Goal: Information Seeking & Learning: Find specific fact

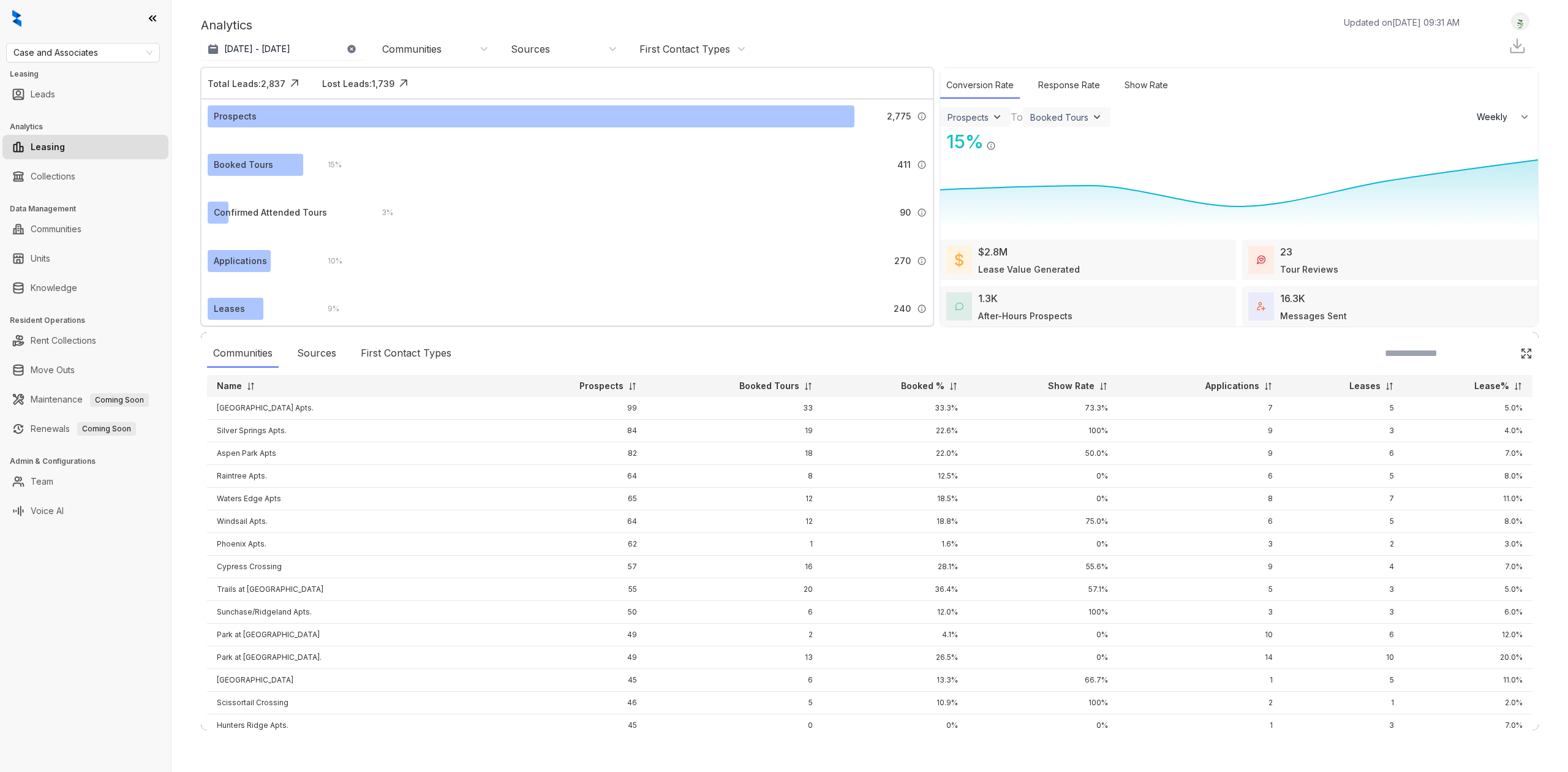
select select "******"
click at [45, 233] on link "Communities" at bounding box center [55, 229] width 51 height 25
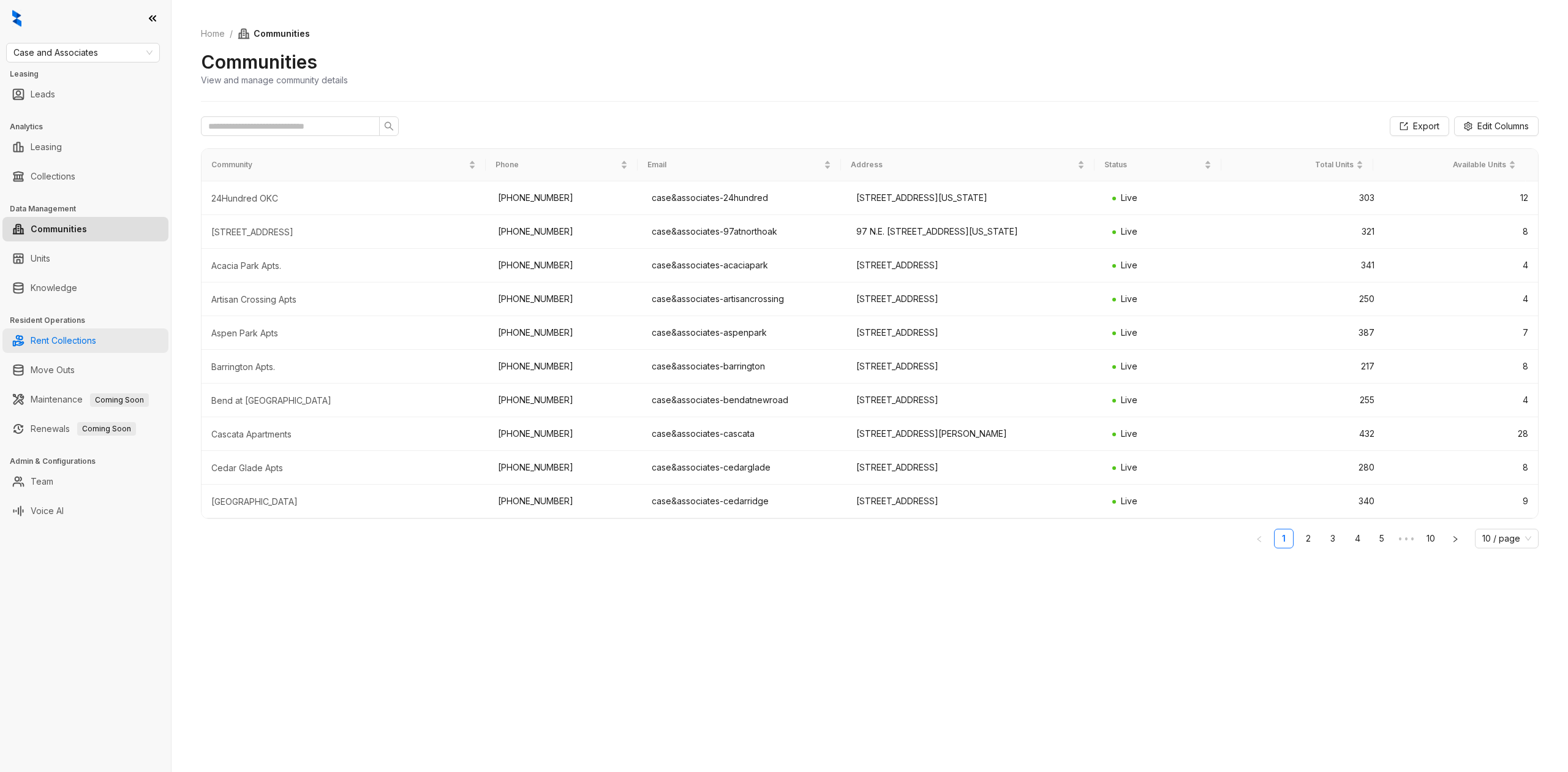
click at [96, 338] on link "Rent Collections" at bounding box center [63, 341] width 66 height 25
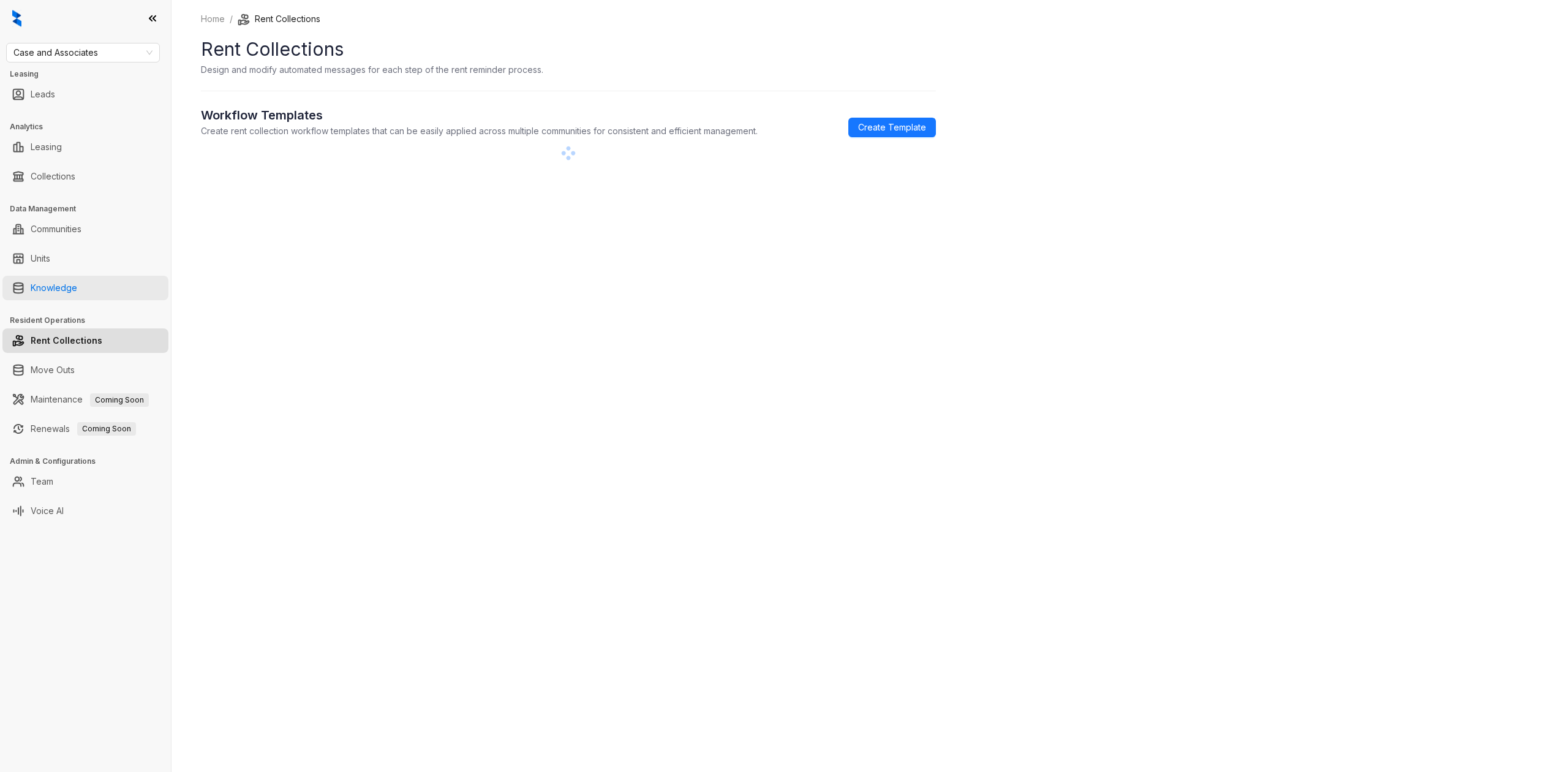
click at [44, 290] on link "Knowledge" at bounding box center [54, 288] width 46 height 25
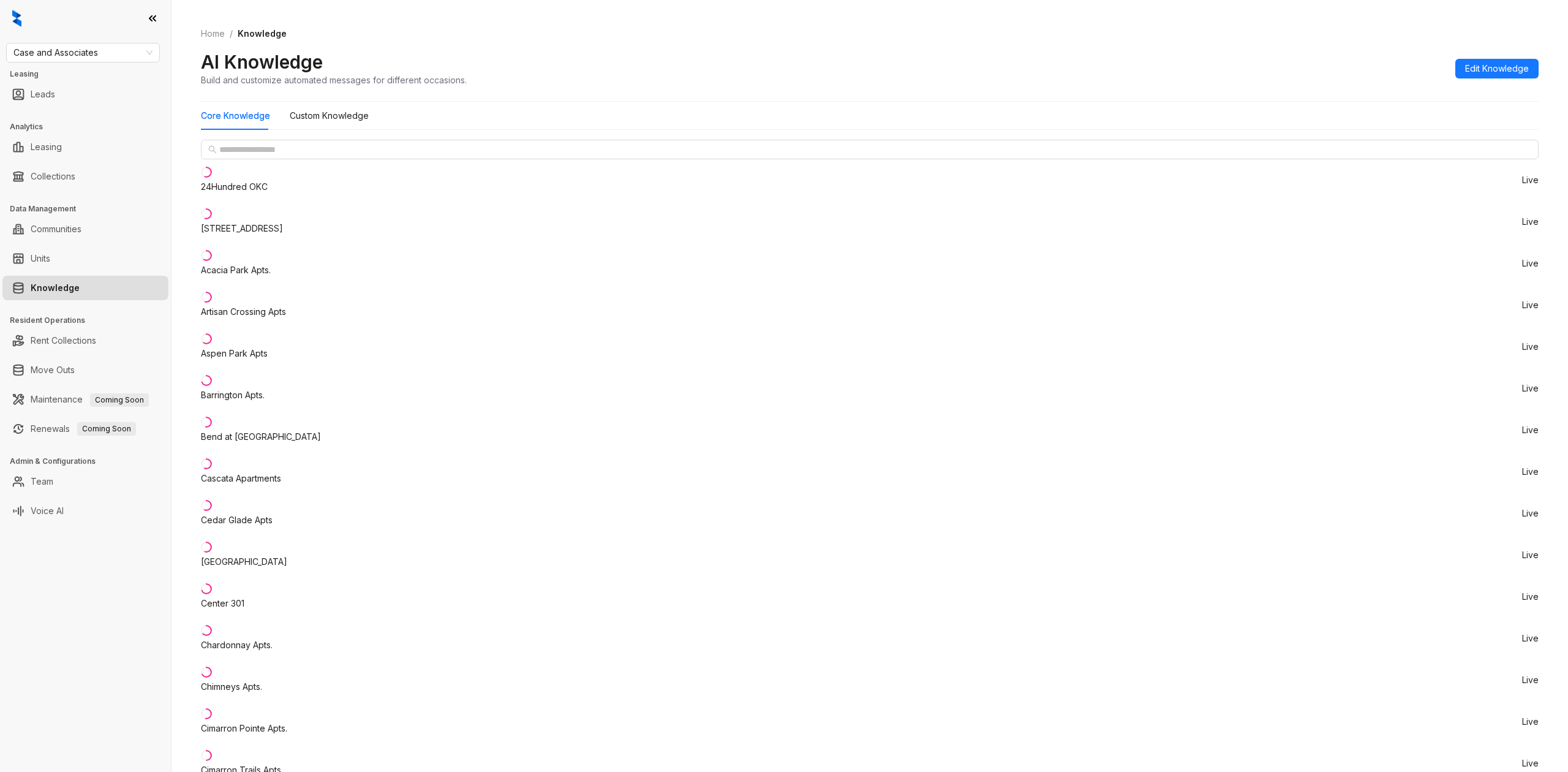
scroll to position [2875, 0]
drag, startPoint x: 1189, startPoint y: 498, endPoint x: 944, endPoint y: 502, distance: 245.0
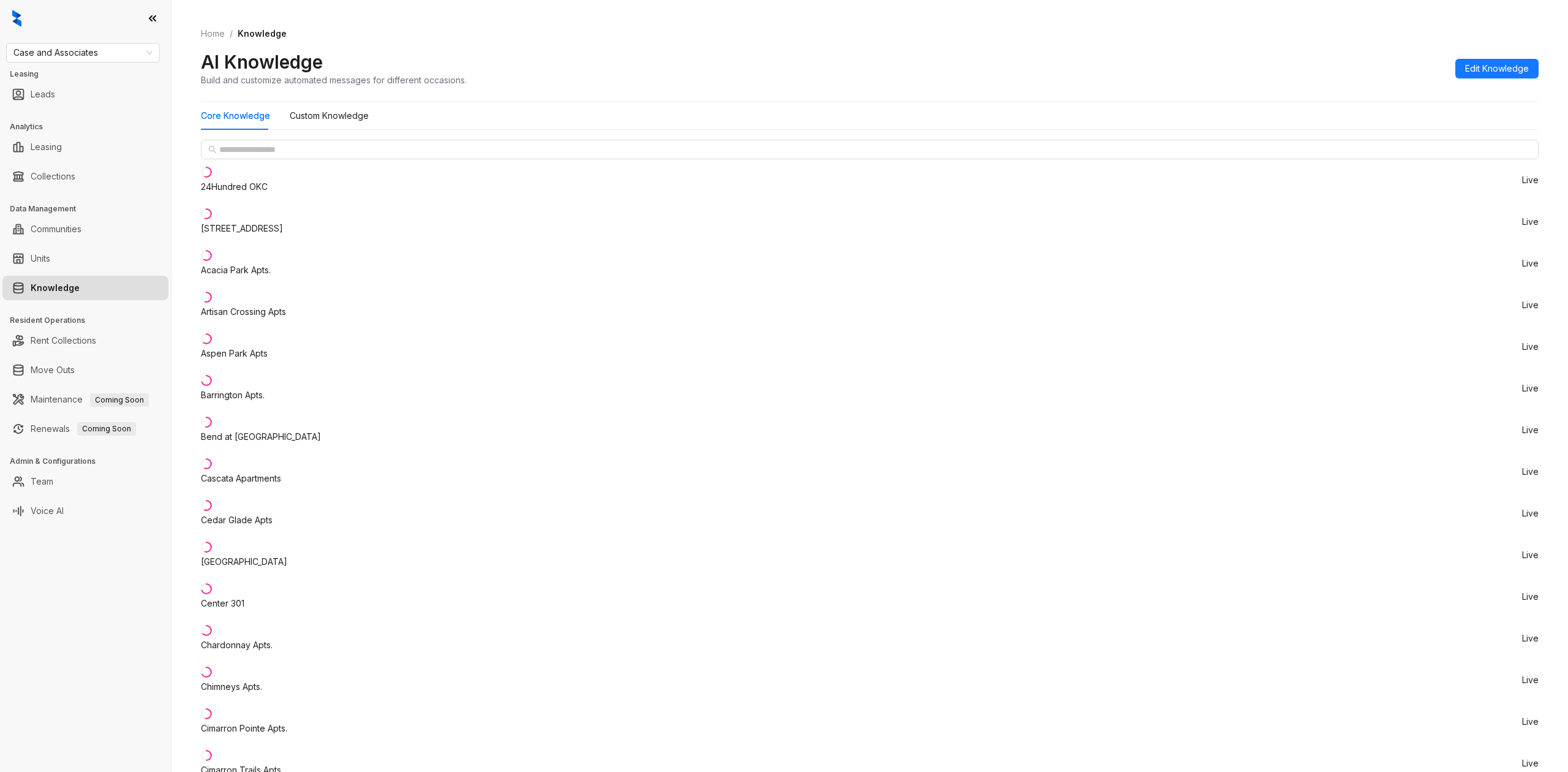
copy span "[URL][DOMAIN_NAME]"
drag, startPoint x: 1145, startPoint y: 498, endPoint x: 937, endPoint y: 511, distance: 208.4
copy span "[URL][DOMAIN_NAME]"
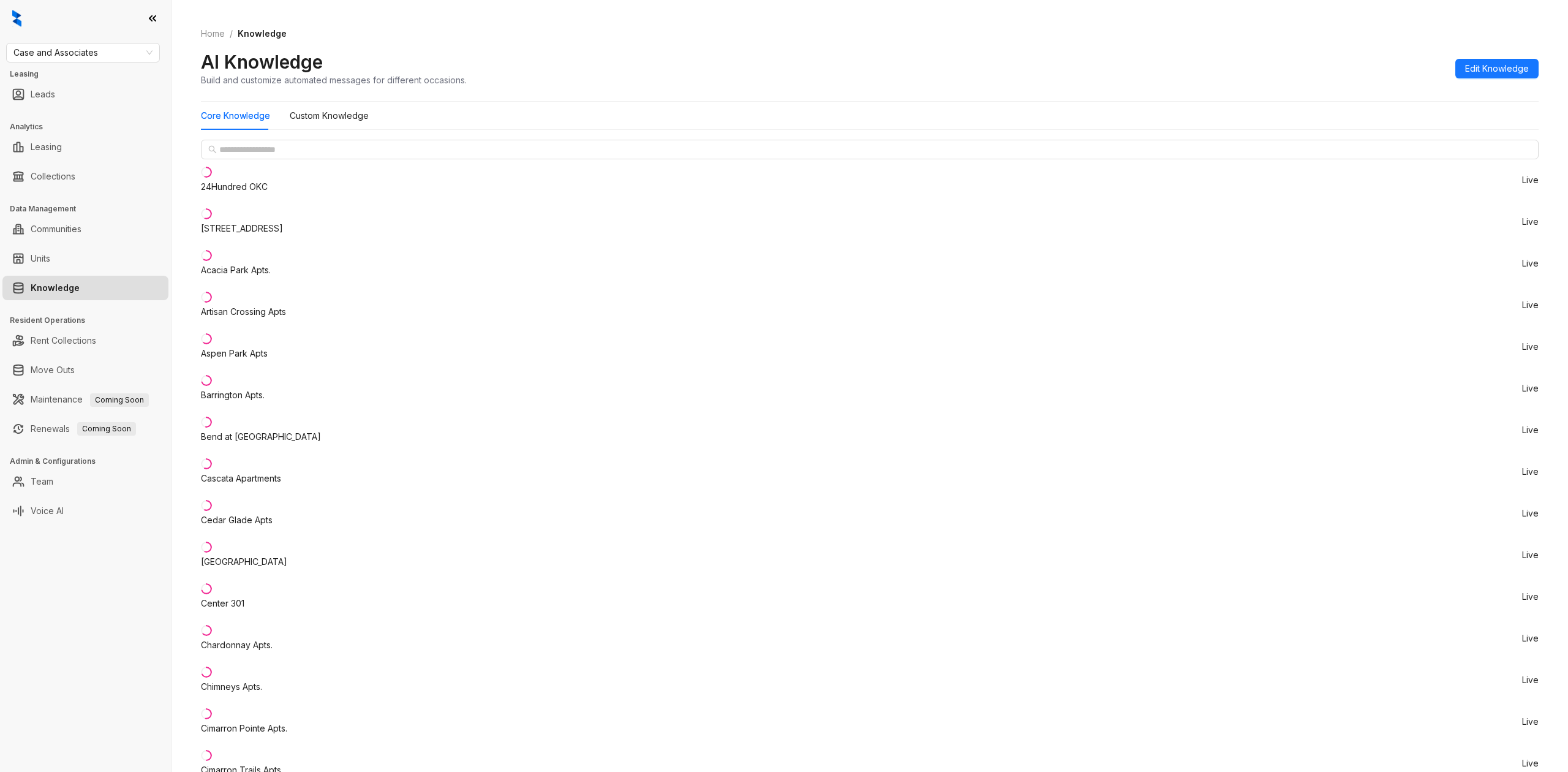
drag, startPoint x: 1234, startPoint y: 501, endPoint x: 936, endPoint y: 504, distance: 298.0
copy span "[URL][DOMAIN_NAME][US_STATE]"
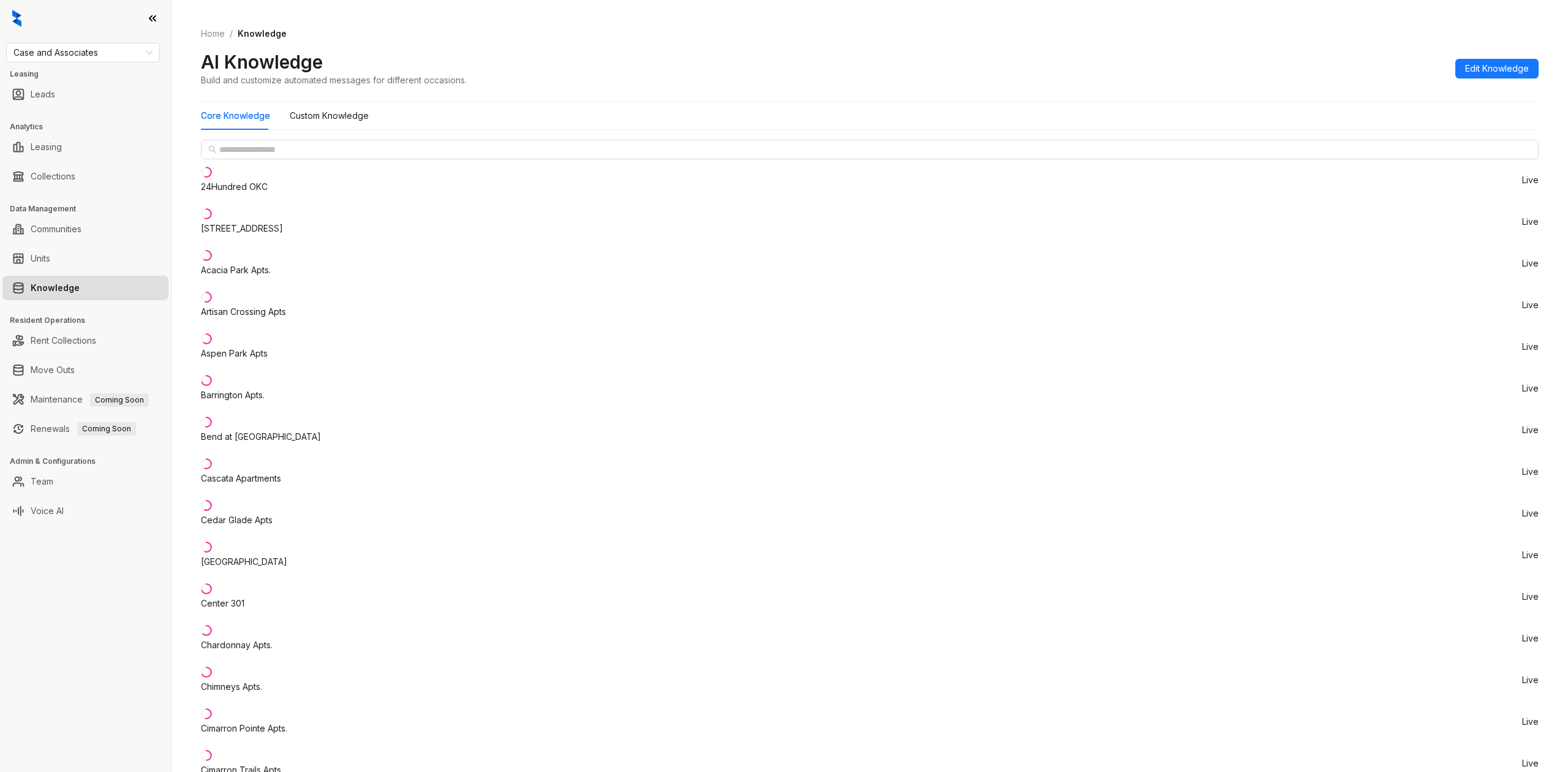
drag, startPoint x: 1220, startPoint y: 502, endPoint x: 944, endPoint y: 506, distance: 276.0
copy span "[URL][DOMAIN_NAME][US_STATE]"
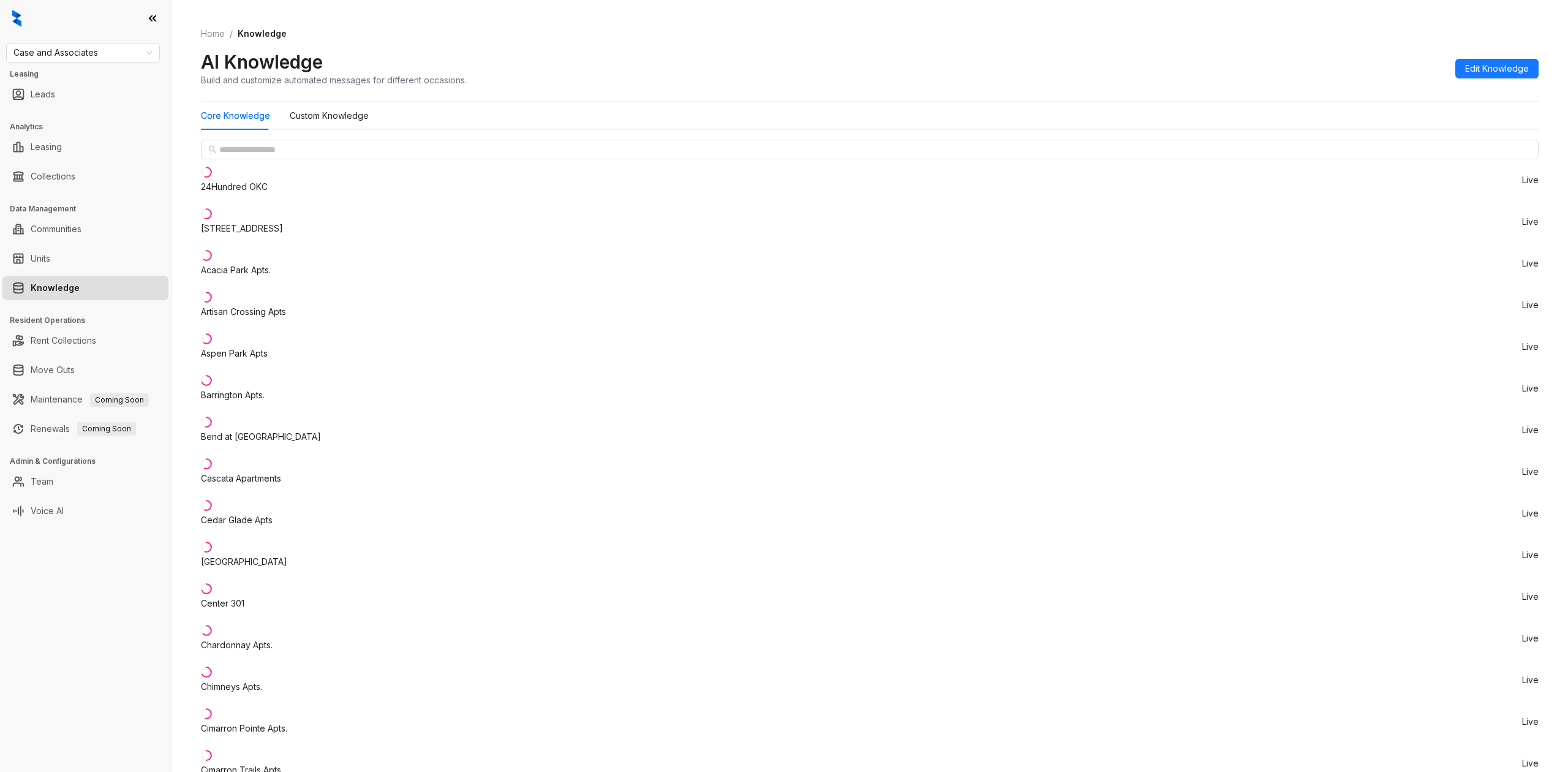
drag, startPoint x: 1215, startPoint y: 500, endPoint x: 937, endPoint y: 502, distance: 278.0
copy span "[URL][DOMAIN_NAME]"
drag, startPoint x: 1263, startPoint y: 500, endPoint x: 944, endPoint y: 503, distance: 319.0
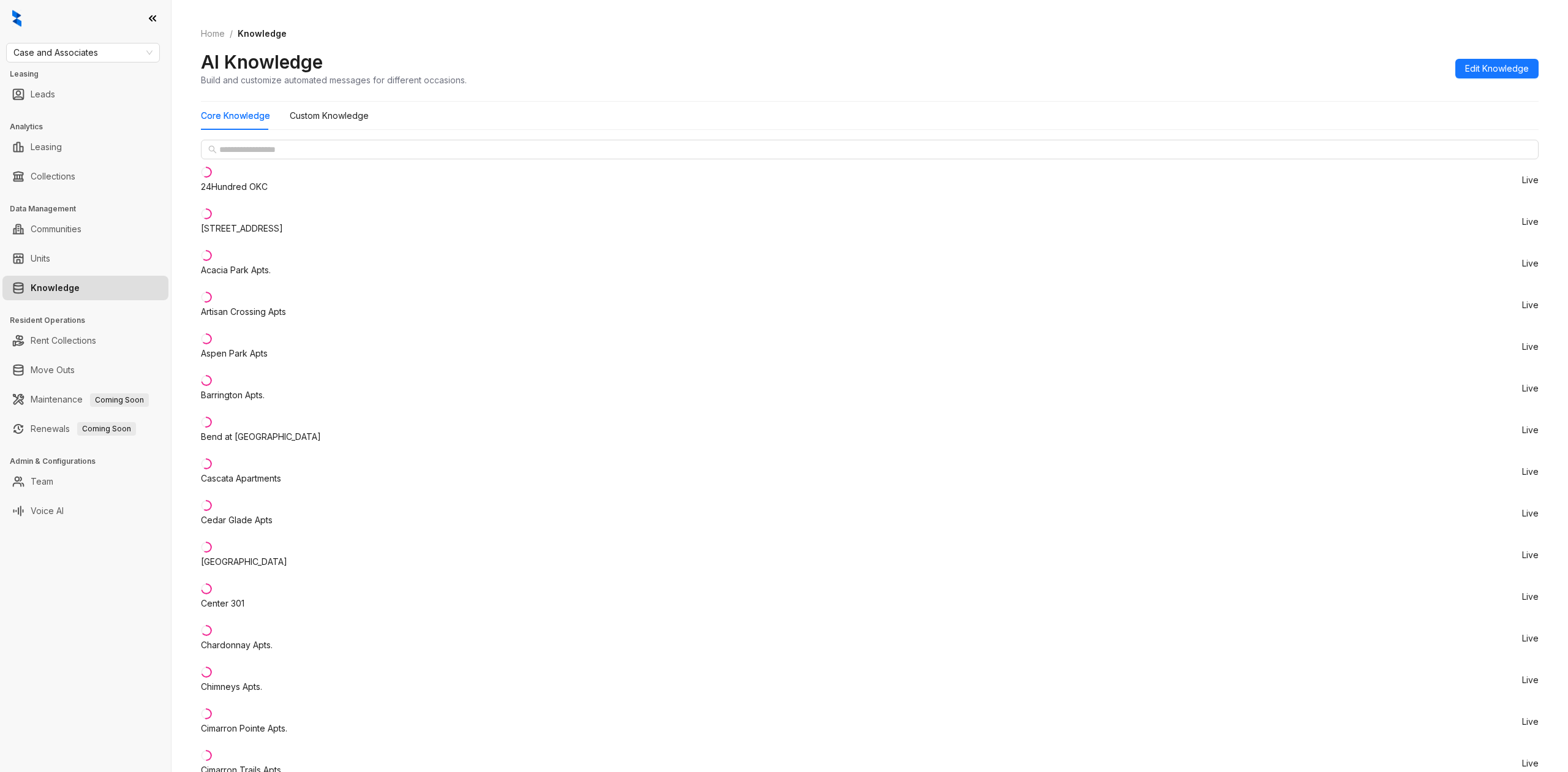
drag, startPoint x: 1211, startPoint y: 495, endPoint x: 946, endPoint y: 502, distance: 265.1
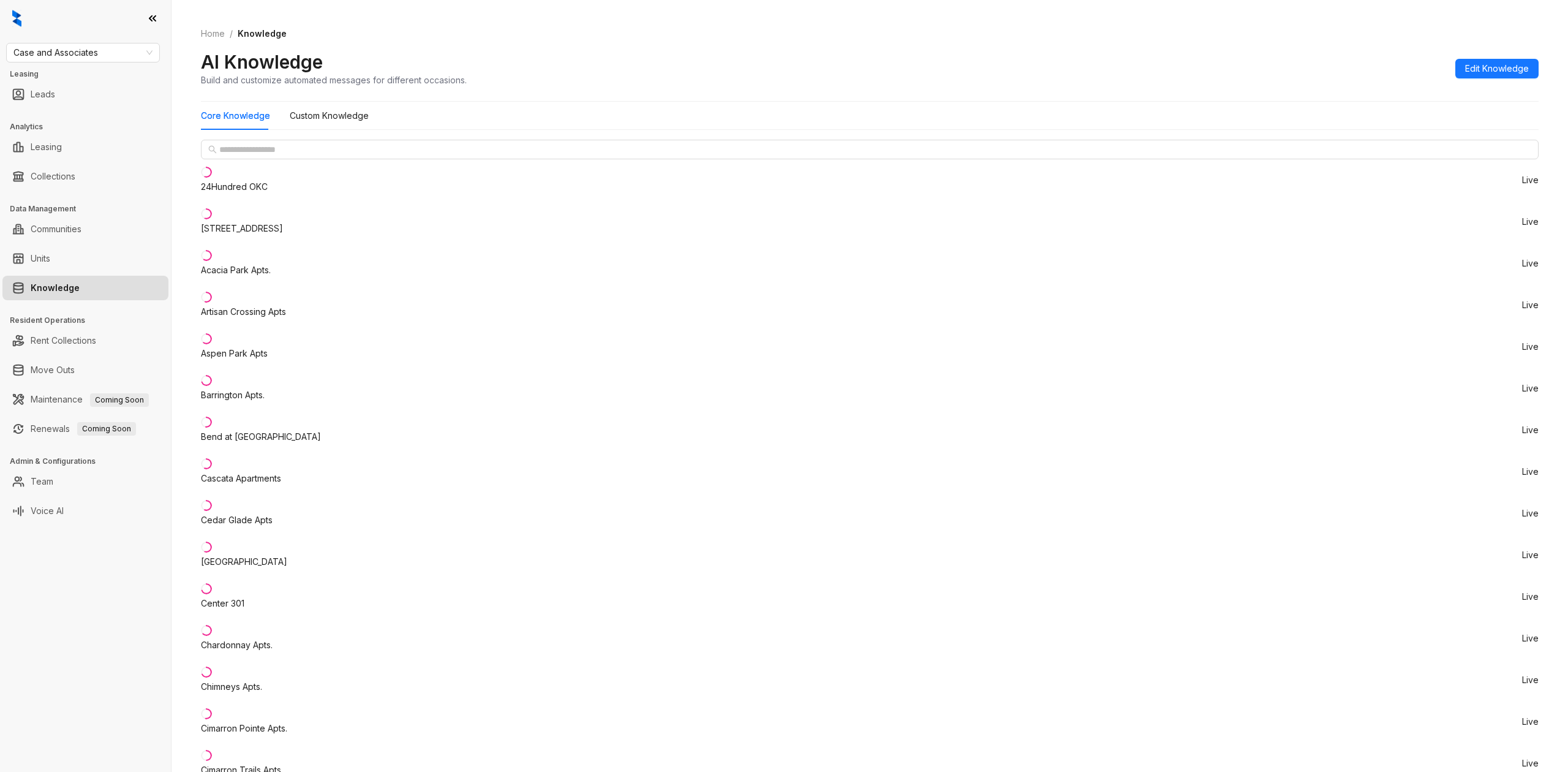
copy span "[URL][DOMAIN_NAME]"
